Goal: Transaction & Acquisition: Purchase product/service

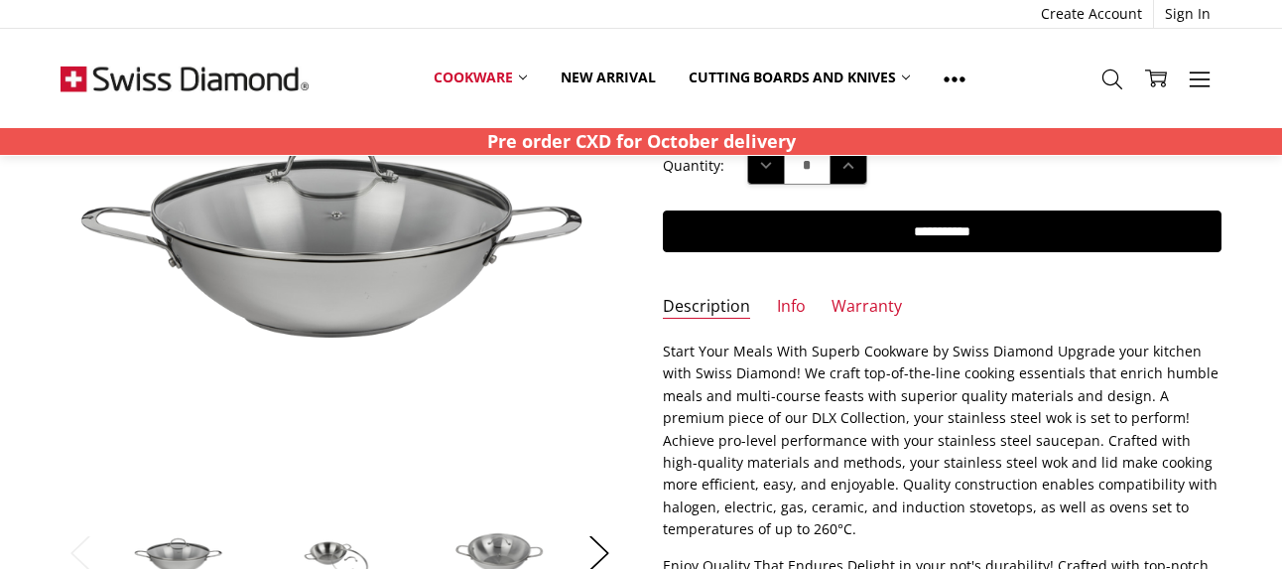
scroll to position [298, 0]
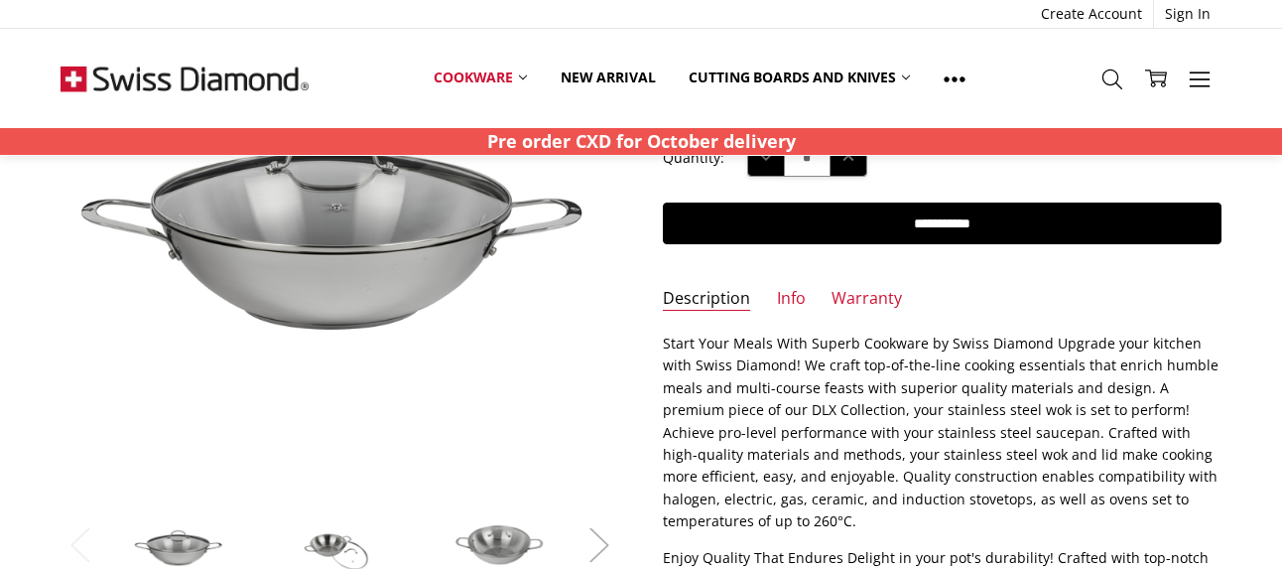
click at [604, 546] on button "Next" at bounding box center [600, 544] width 40 height 61
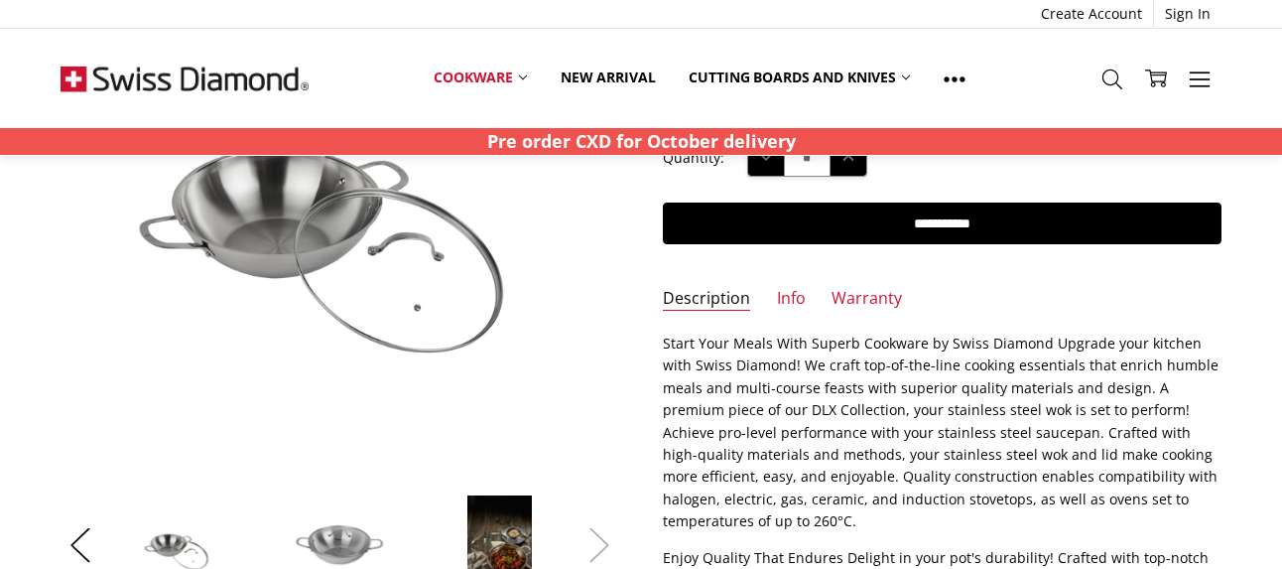
click at [602, 549] on button "Next" at bounding box center [600, 544] width 40 height 61
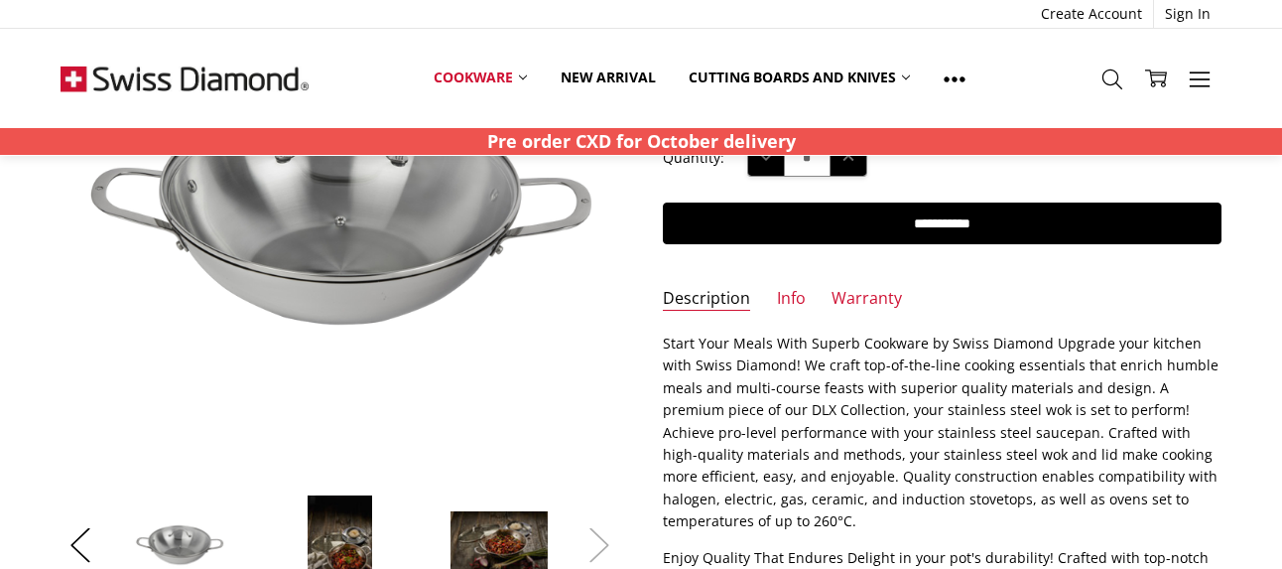
click at [602, 551] on button "Next" at bounding box center [600, 544] width 40 height 61
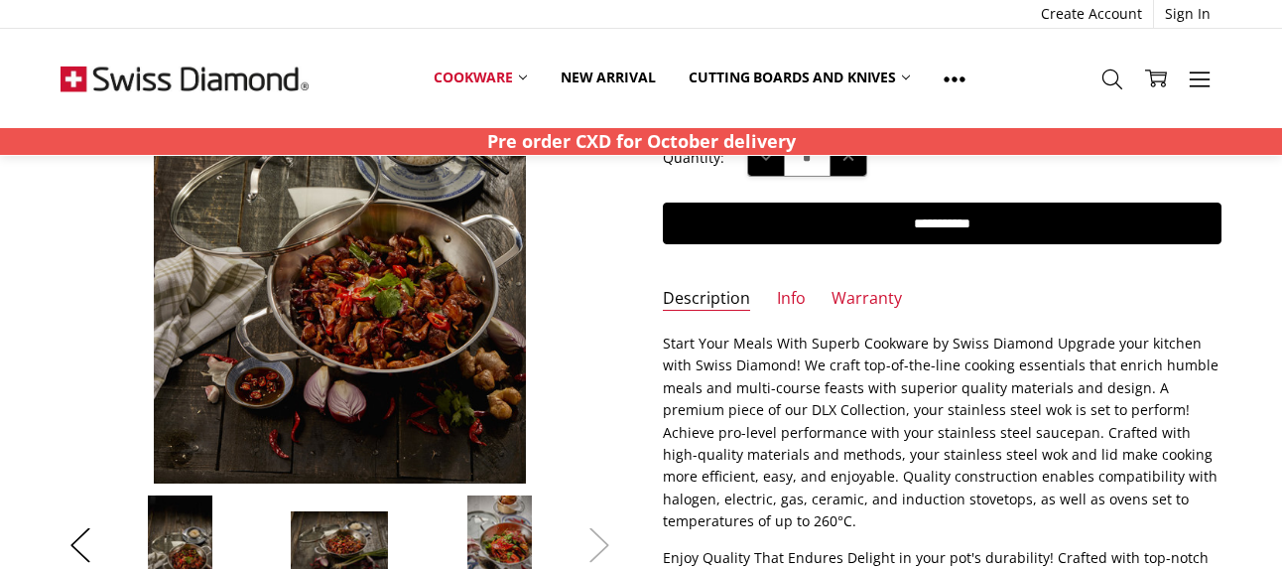
click at [602, 552] on button "Next" at bounding box center [600, 544] width 40 height 61
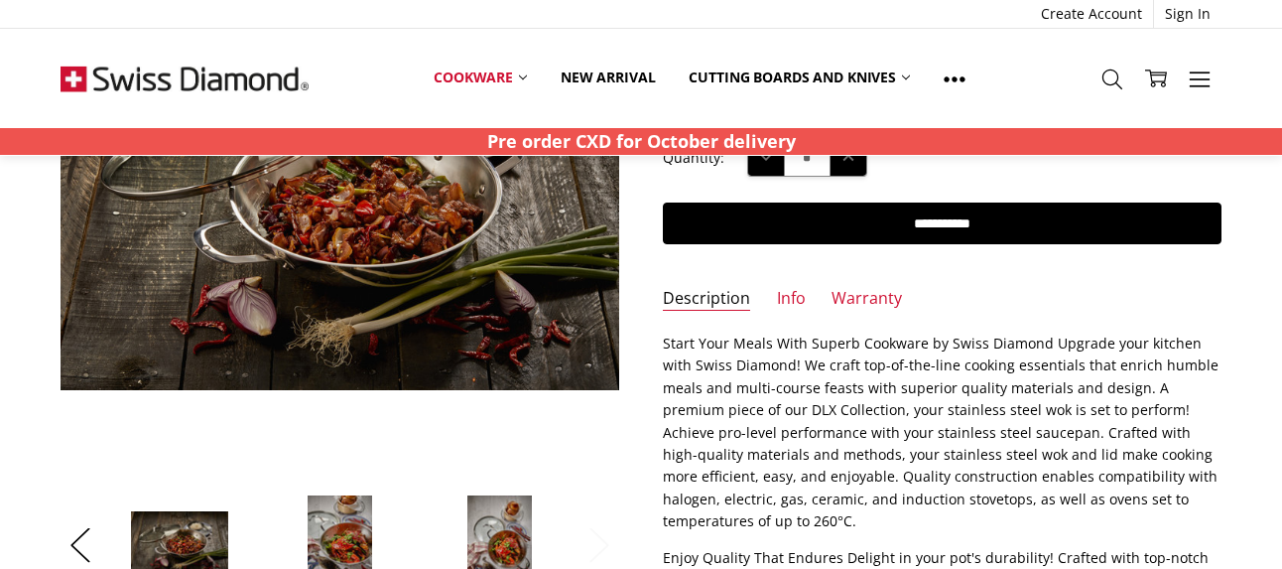
click at [604, 551] on button "Next" at bounding box center [600, 544] width 40 height 61
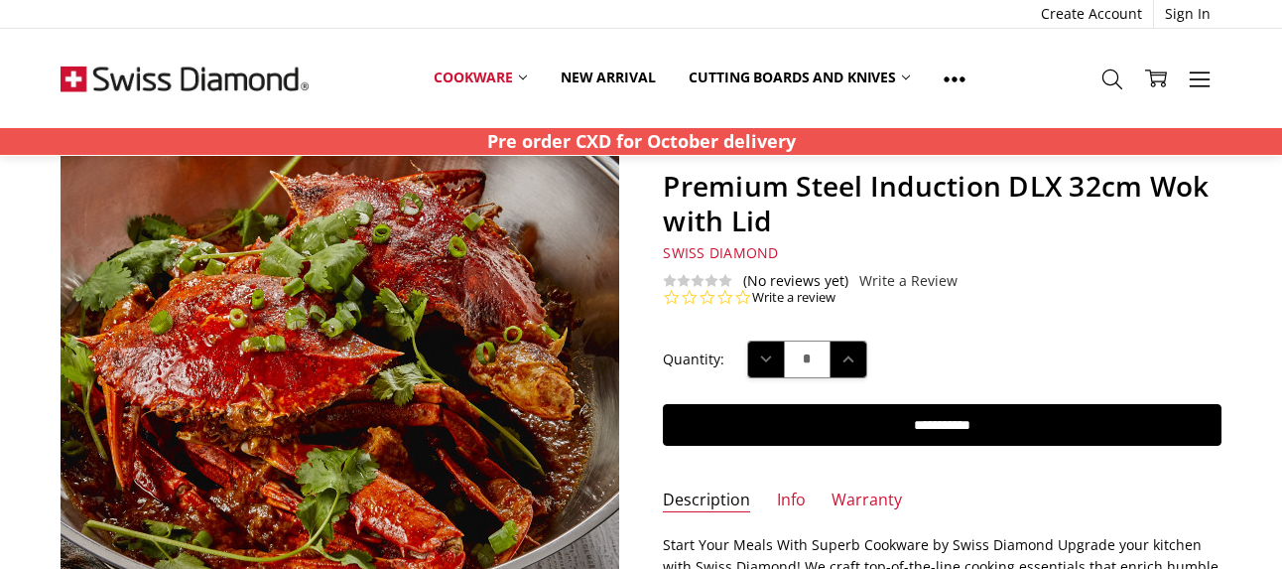
scroll to position [124, 0]
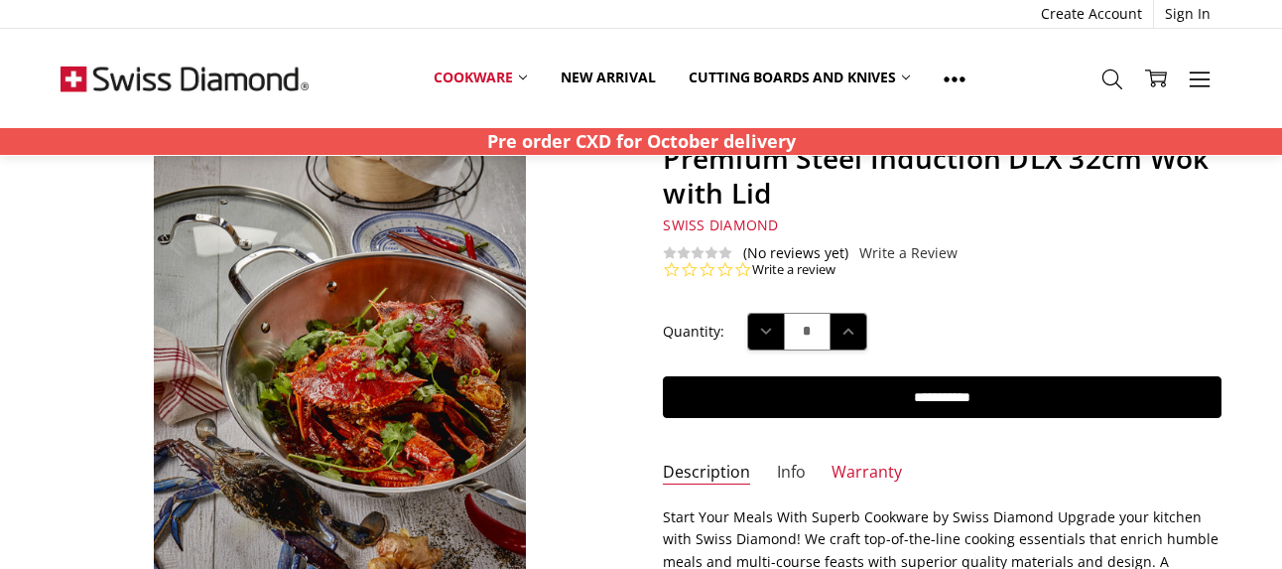
click at [788, 474] on link "Info" at bounding box center [791, 473] width 29 height 23
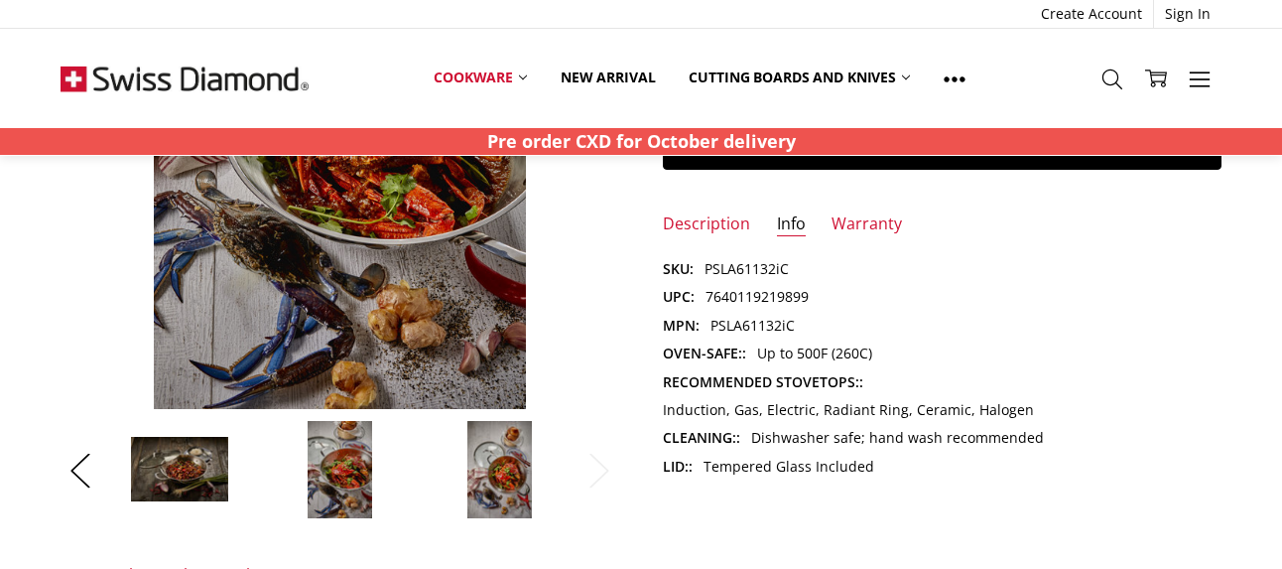
scroll to position [397, 0]
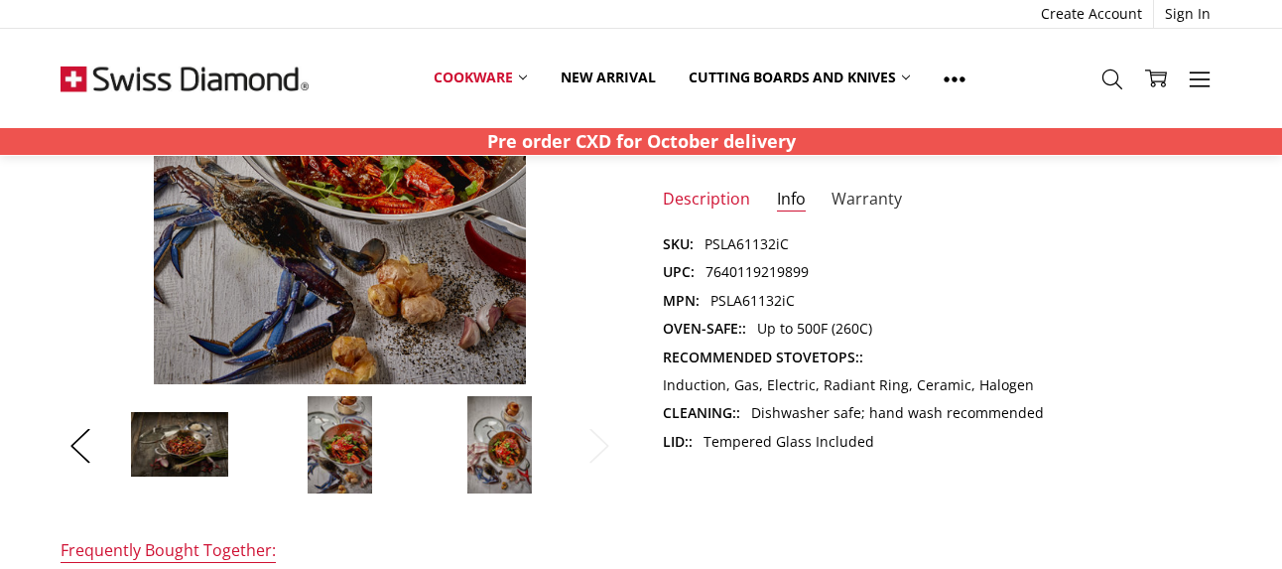
click at [850, 192] on link "Warranty" at bounding box center [867, 200] width 70 height 23
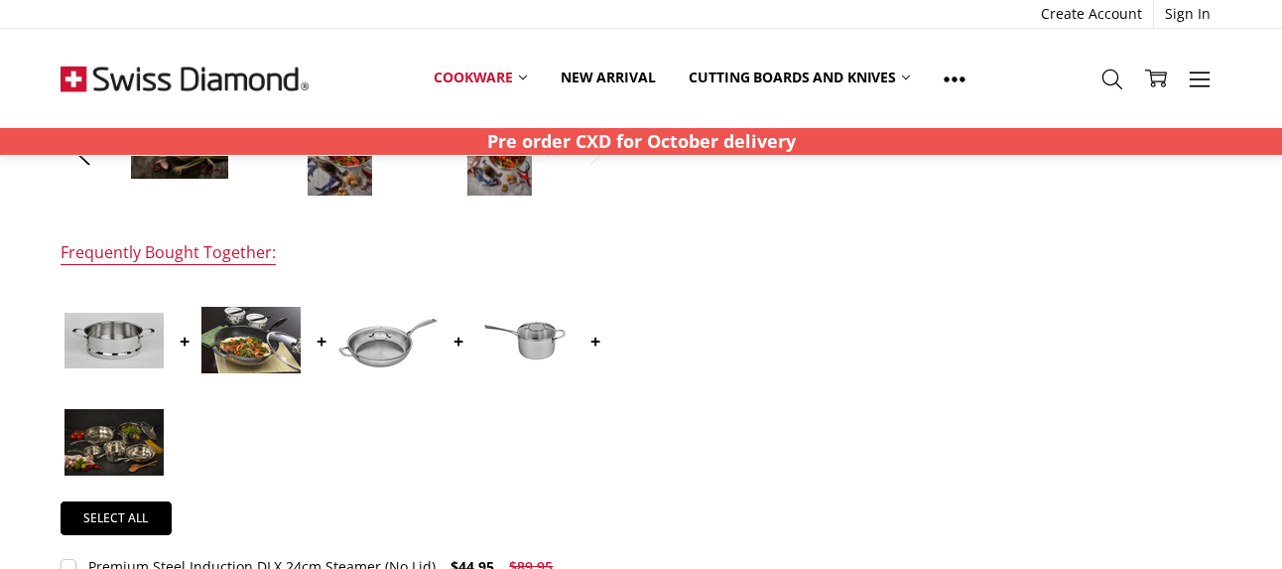
scroll to position [0, 0]
